Goal: Find specific page/section: Locate item on page

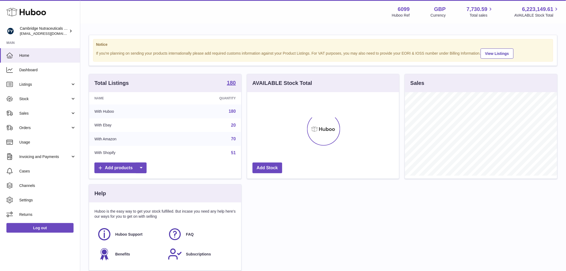
scroll to position [83, 152]
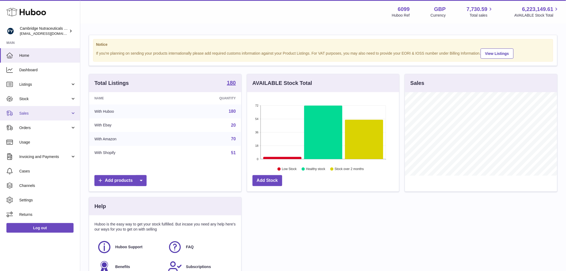
click at [44, 113] on span "Sales" at bounding box center [44, 113] width 51 height 5
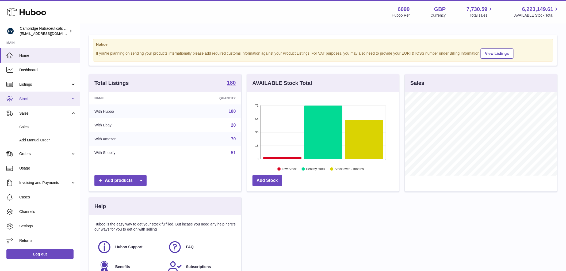
click at [40, 103] on link "Stock" at bounding box center [40, 98] width 80 height 14
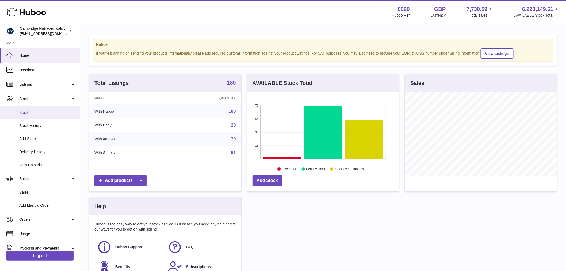
click at [40, 112] on span "Stock" at bounding box center [47, 112] width 57 height 5
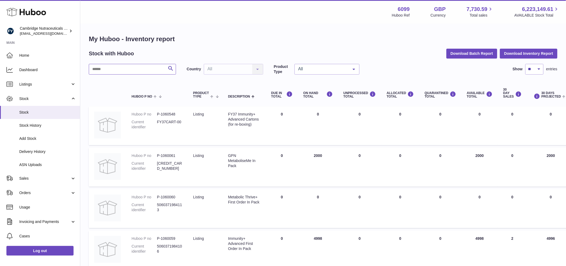
click at [116, 70] on input "text" at bounding box center [132, 69] width 87 height 11
type input "*****"
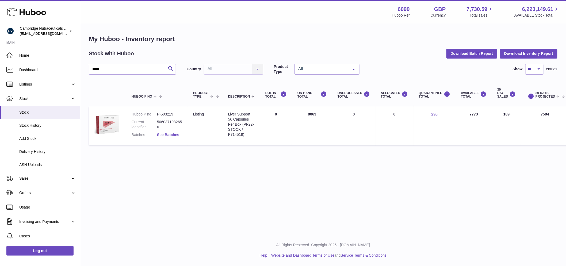
click at [170, 133] on link "See Batches" at bounding box center [168, 135] width 22 height 4
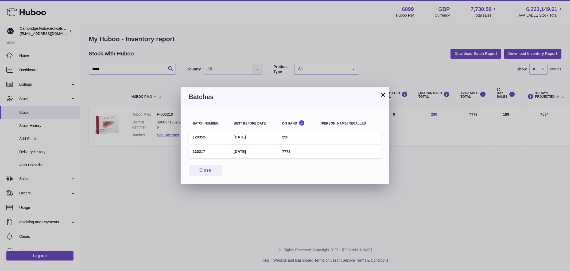
click at [82, 172] on div "× Batches Batch number Best before date On Hand [PERSON_NAME] recalled 129352 […" at bounding box center [285, 135] width 570 height 271
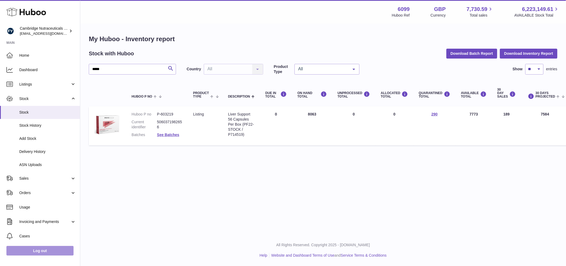
click at [60, 254] on link "Log out" at bounding box center [39, 251] width 67 height 10
